Goal: Browse casually

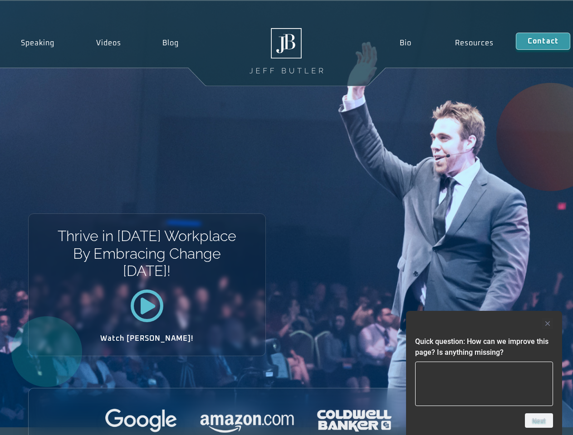
click at [286, 218] on div "Thrive in [DATE] Workplace By Embracing Change [DATE]! Watch [PERSON_NAME]!" at bounding box center [286, 214] width 573 height 427
click at [484, 324] on div at bounding box center [484, 323] width 138 height 11
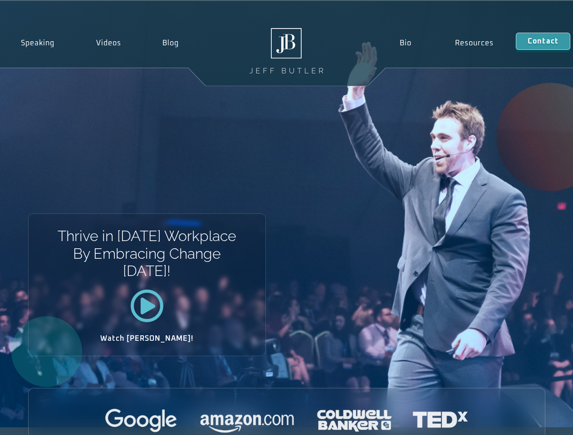
click at [539, 421] on div at bounding box center [287, 421] width 516 height 25
